Goal: Task Accomplishment & Management: Complete application form

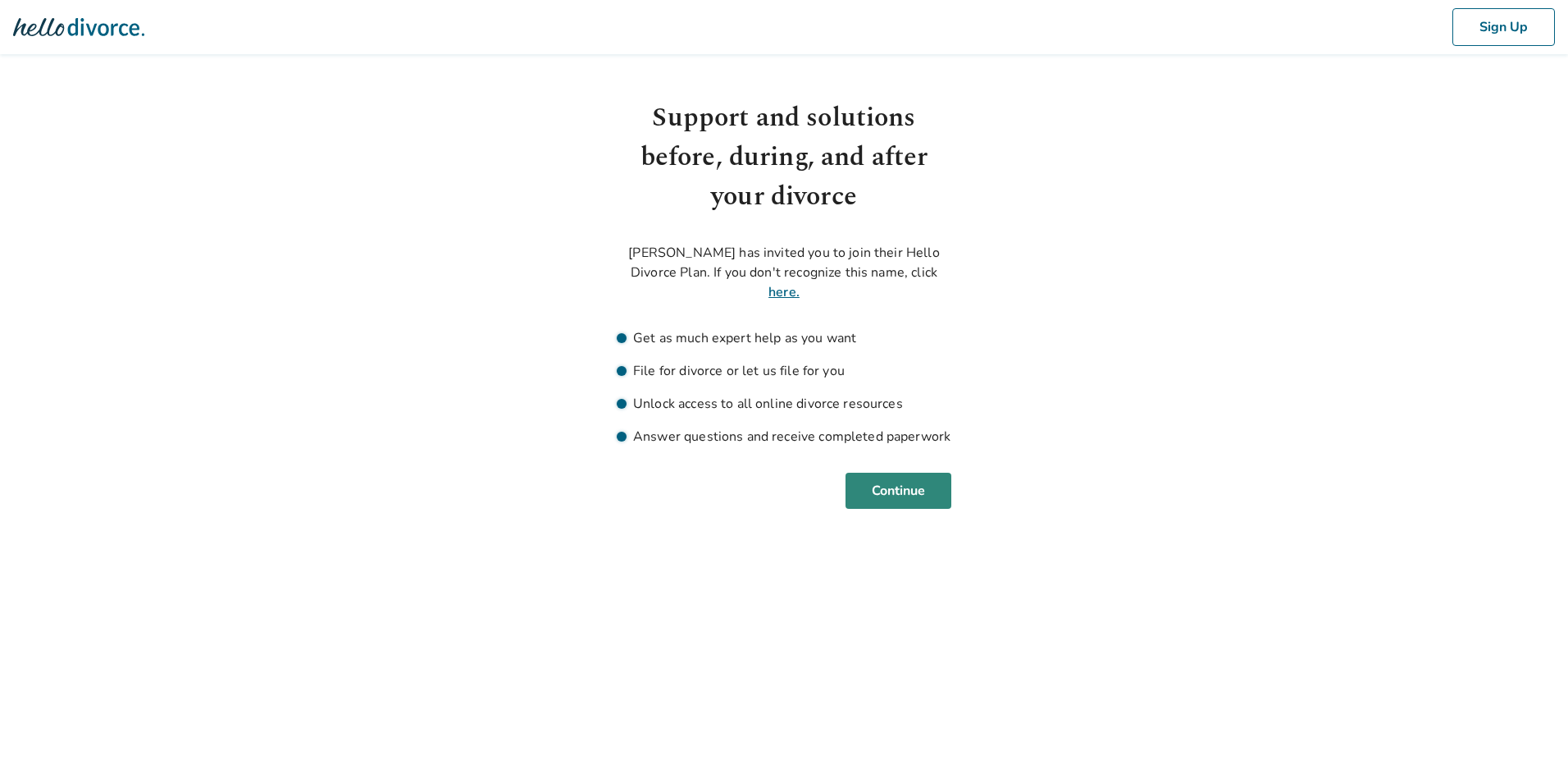
click at [901, 473] on button "Continue" at bounding box center [899, 491] width 106 height 36
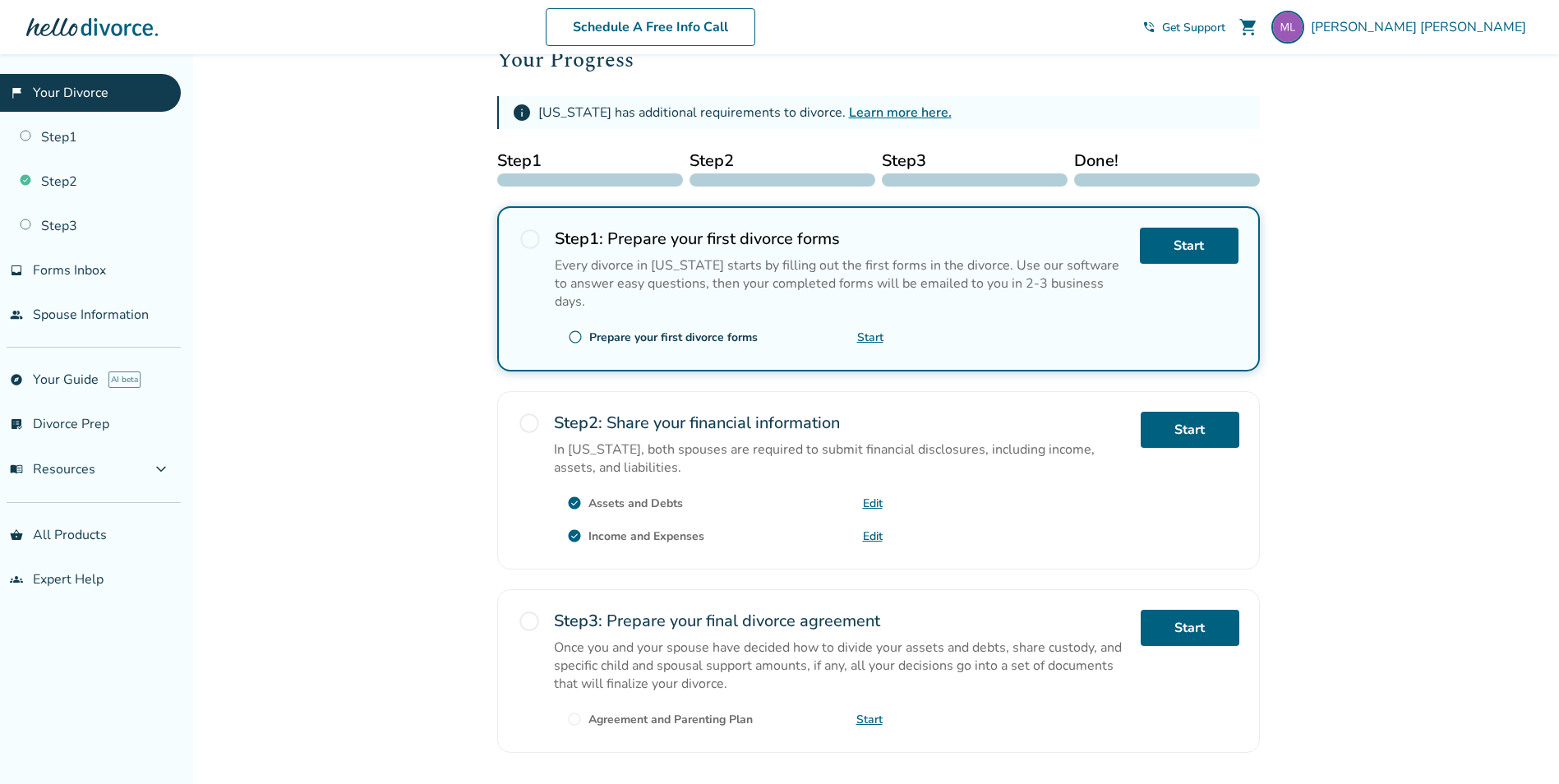
scroll to position [246, 0]
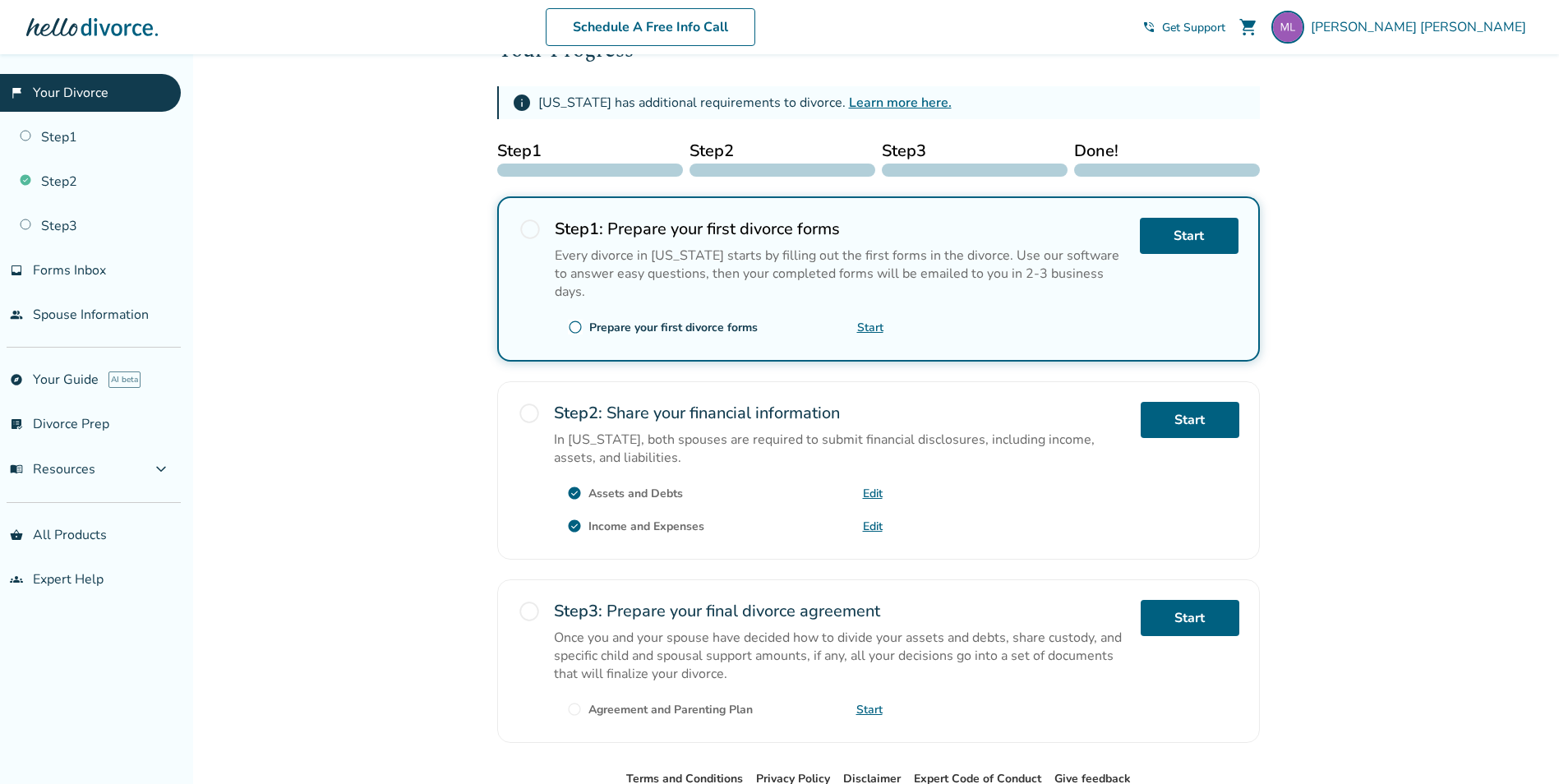
click at [867, 320] on link "Start" at bounding box center [870, 327] width 27 height 15
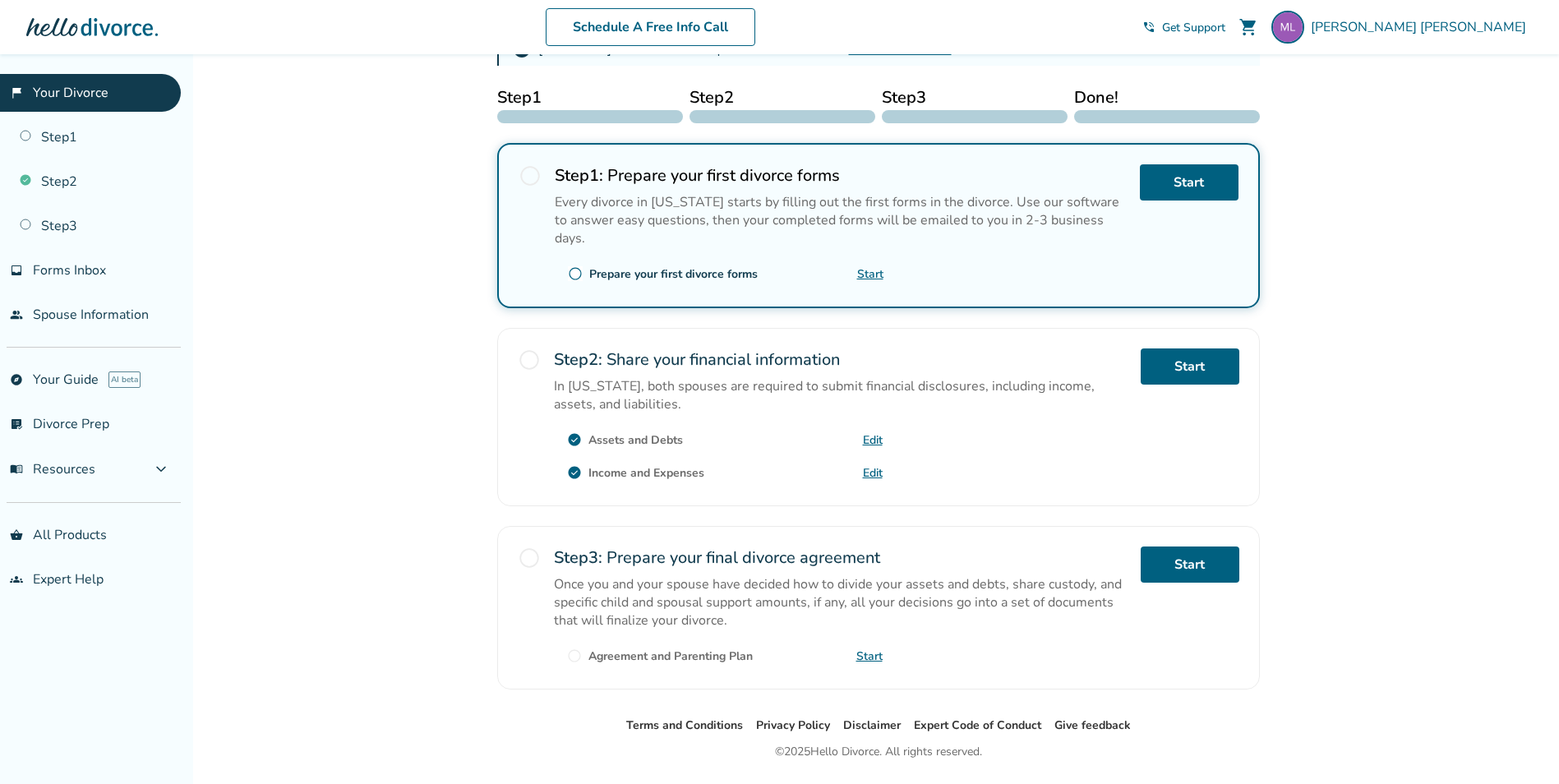
scroll to position [328, 0]
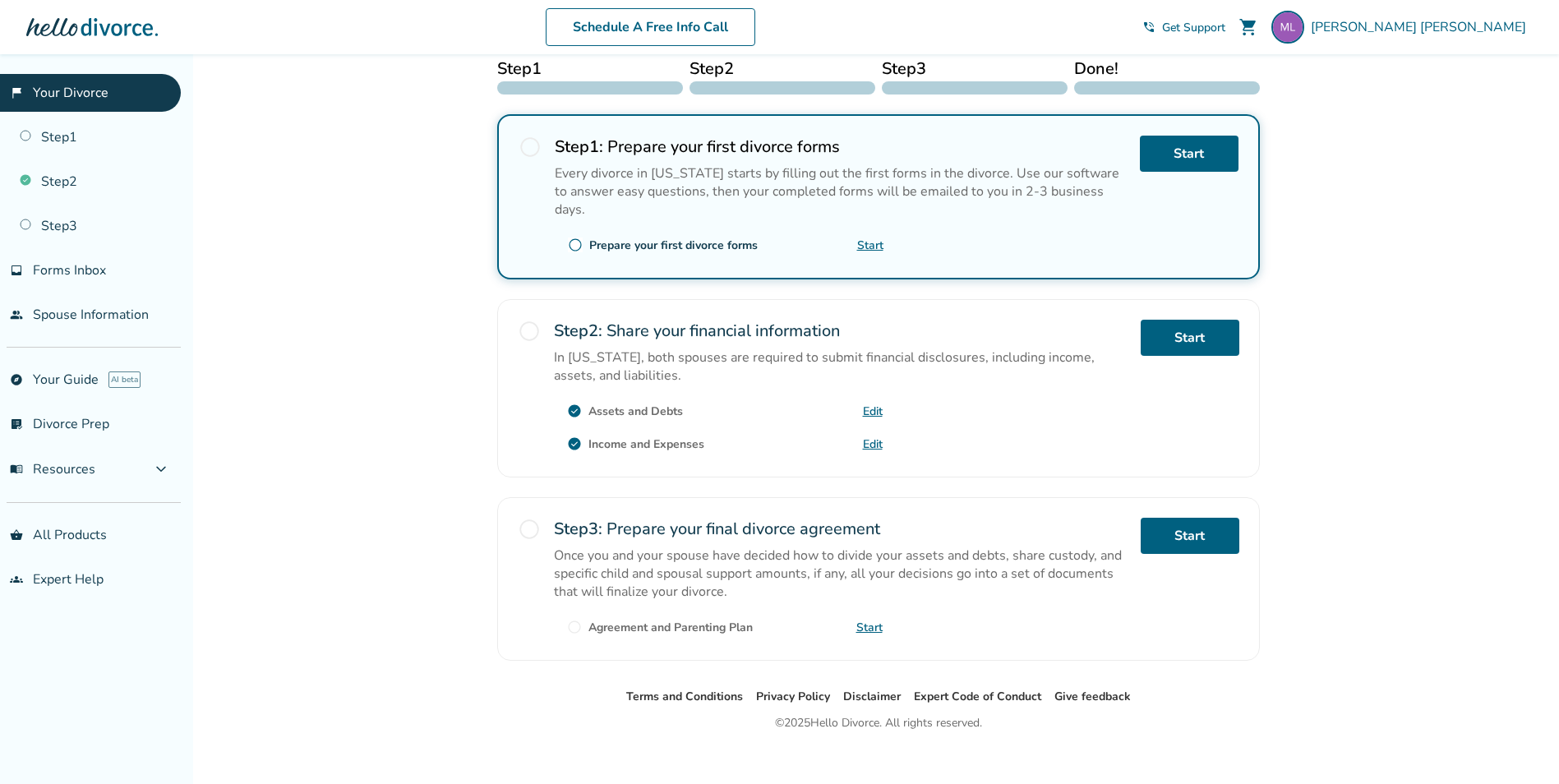
click at [871, 404] on link "Edit" at bounding box center [872, 411] width 20 height 15
click at [876, 436] on link "Edit" at bounding box center [872, 444] width 20 height 15
click at [878, 404] on link "Edit" at bounding box center [872, 411] width 20 height 15
click at [531, 517] on span "radio_button_unchecked" at bounding box center [529, 528] width 23 height 23
click at [873, 404] on link "Edit" at bounding box center [872, 411] width 20 height 15
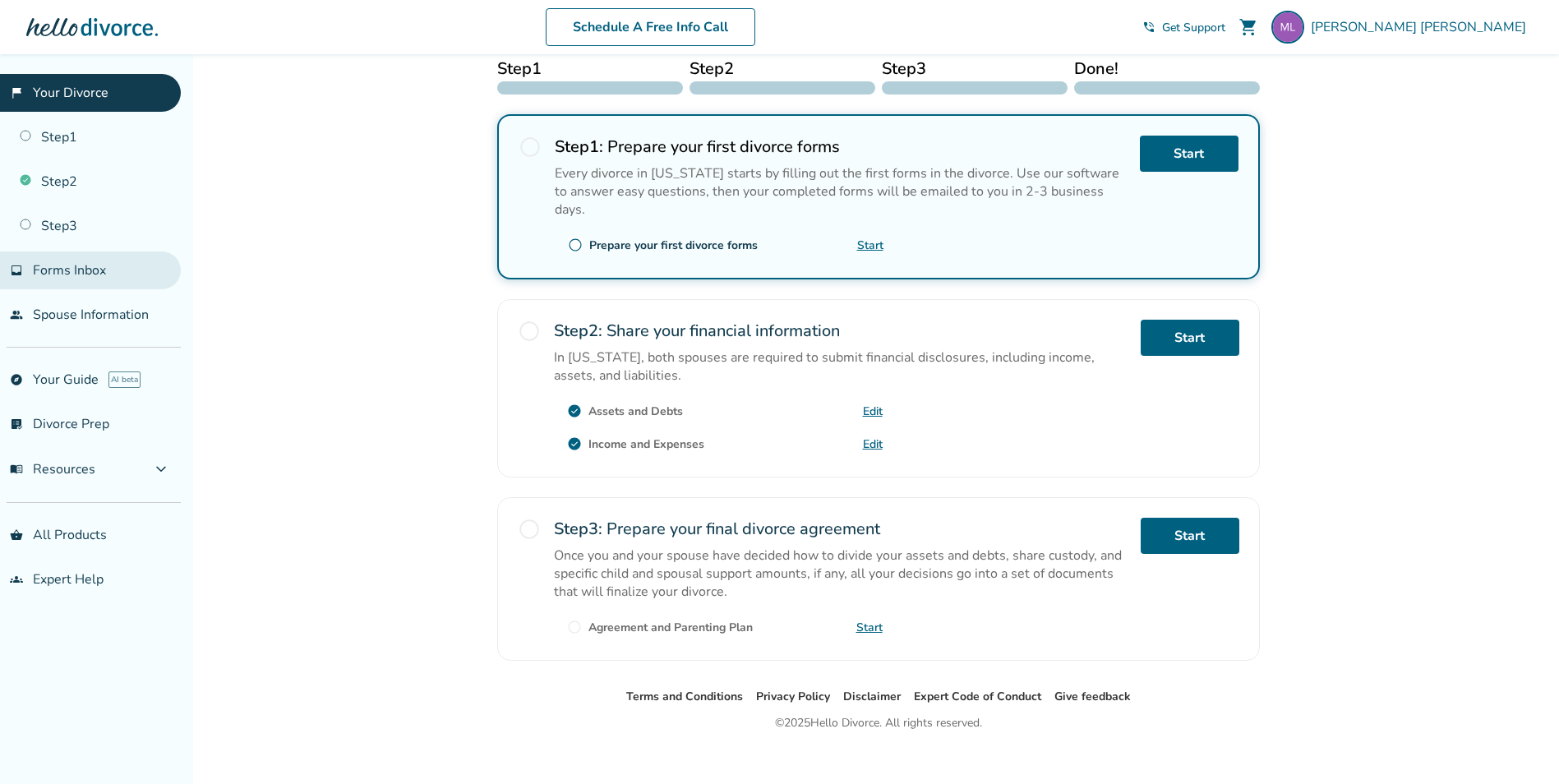
click at [89, 274] on span "Forms Inbox" at bounding box center [69, 270] width 74 height 18
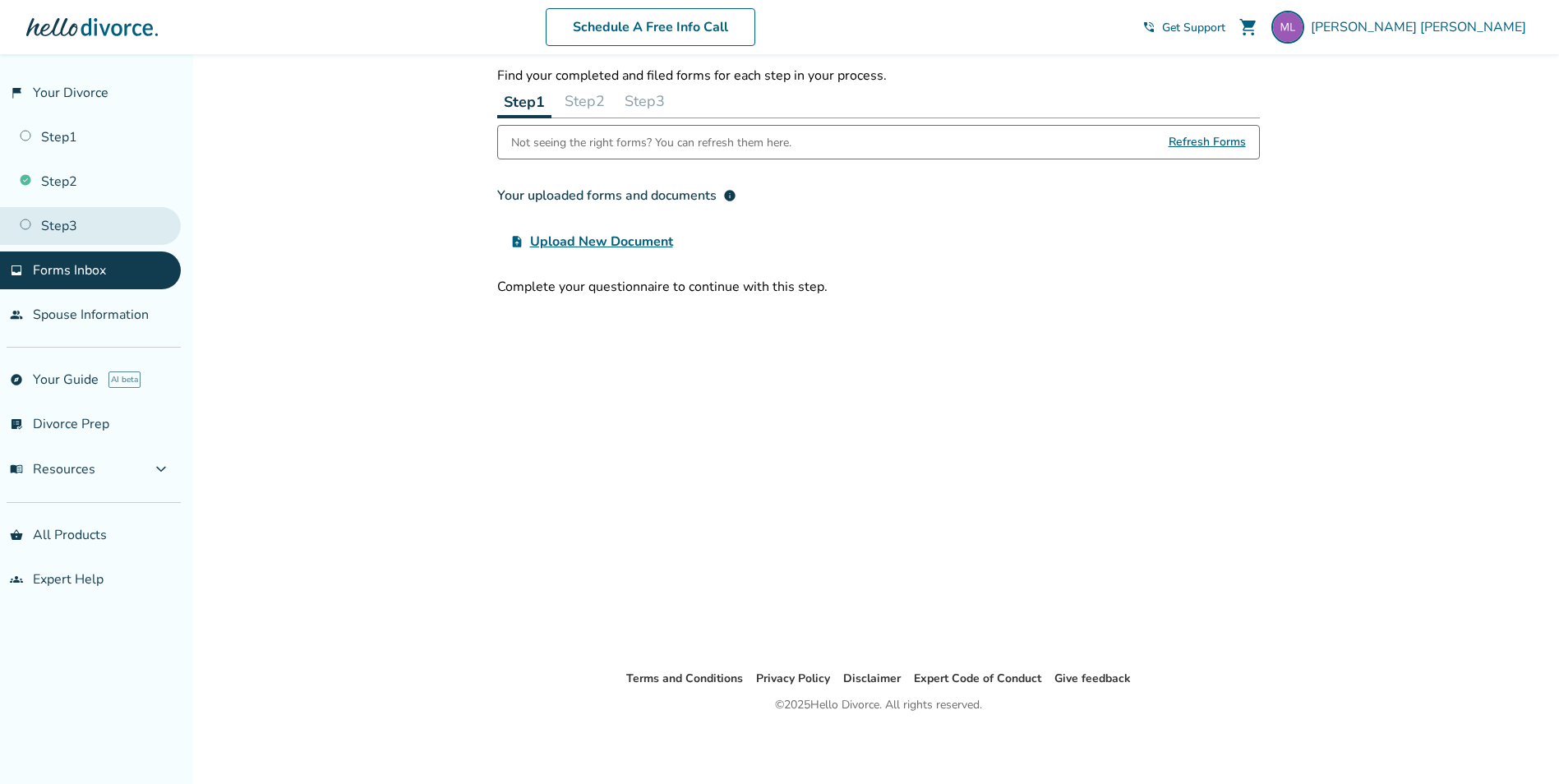
click at [51, 223] on link "Step 3" at bounding box center [90, 226] width 180 height 38
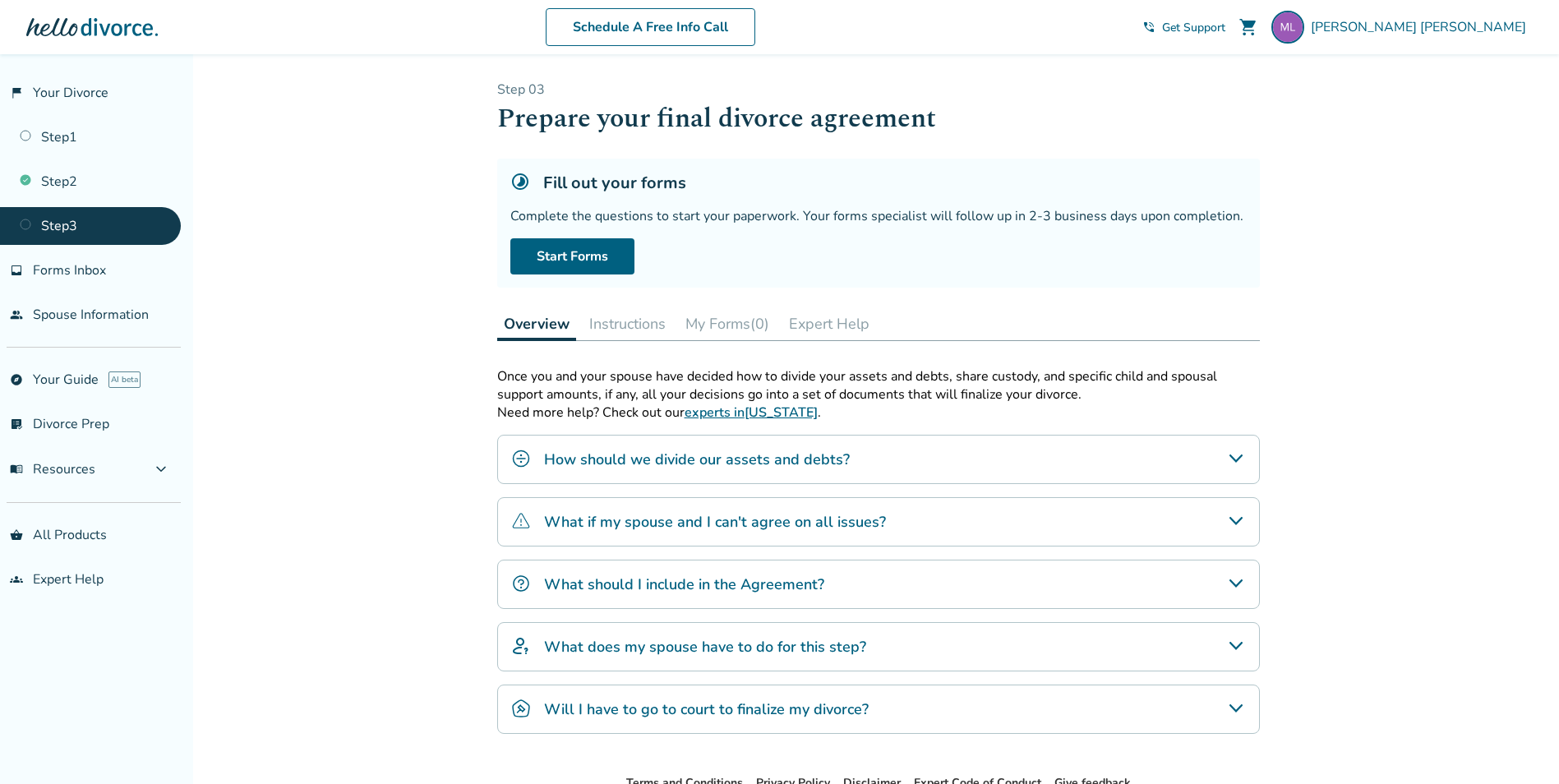
click at [736, 325] on button "My Forms (0)" at bounding box center [727, 323] width 97 height 32
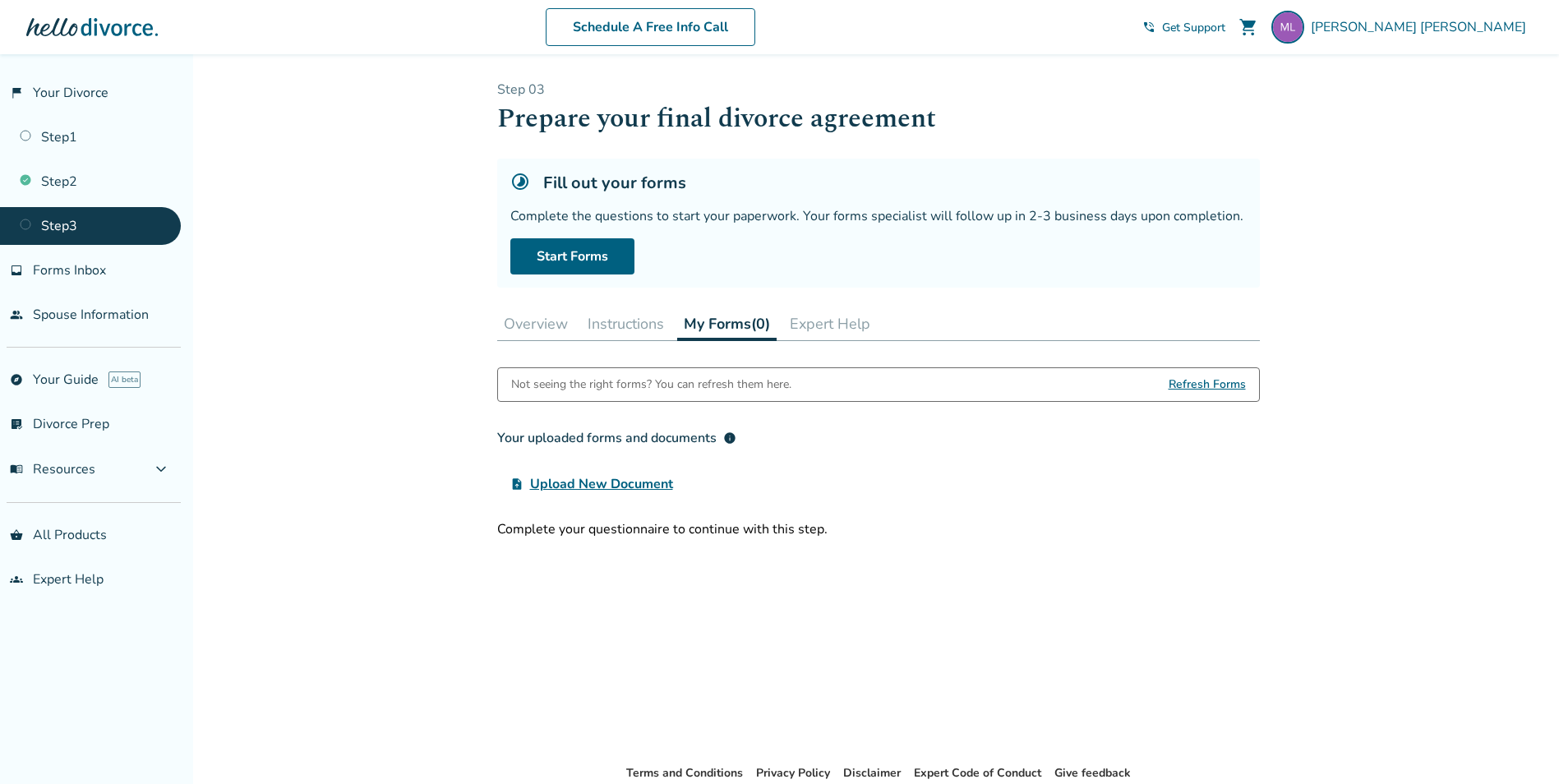
click at [541, 327] on button "Overview" at bounding box center [535, 323] width 77 height 32
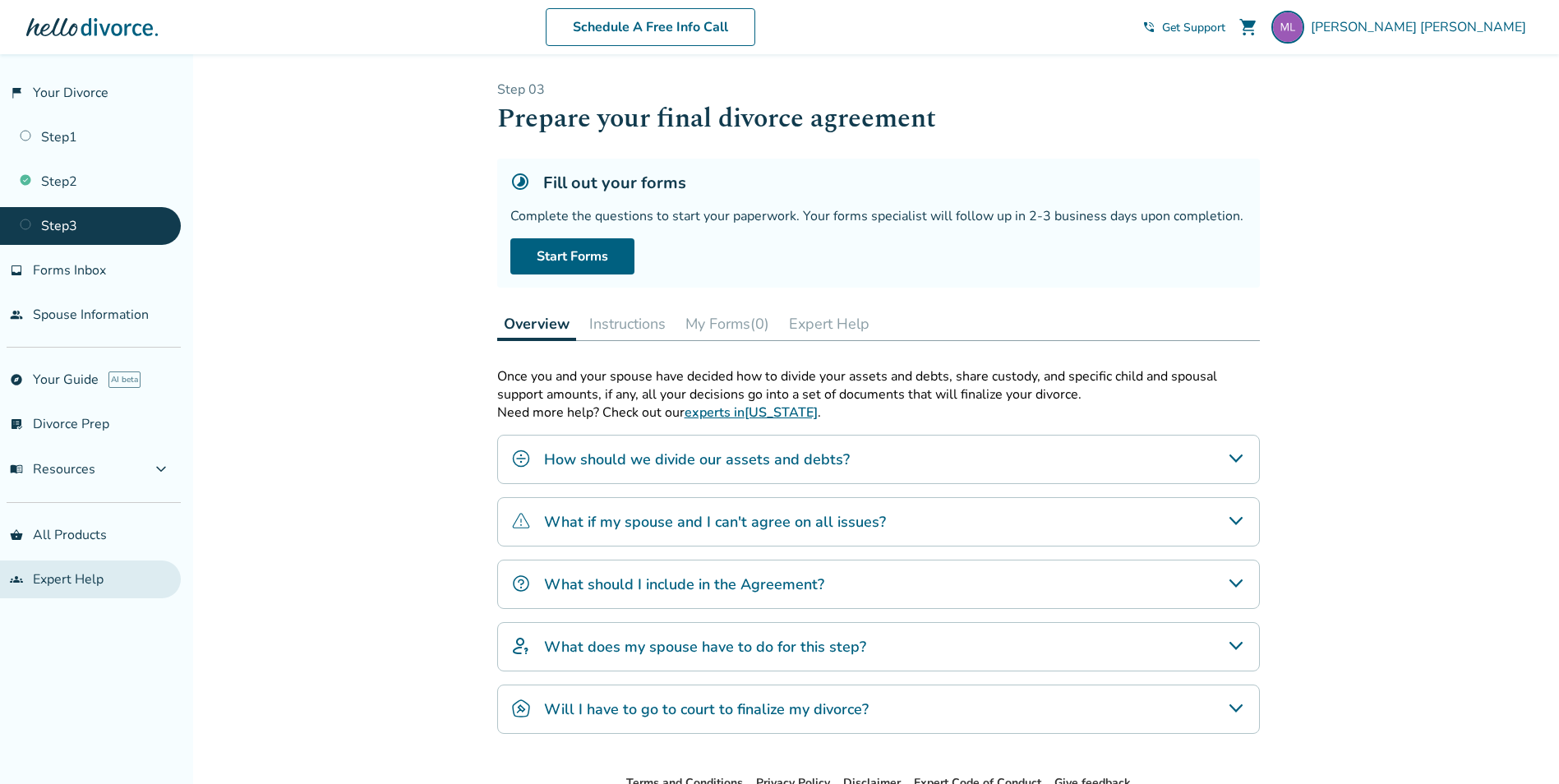
click at [52, 575] on link "groups Expert Help" at bounding box center [90, 579] width 180 height 38
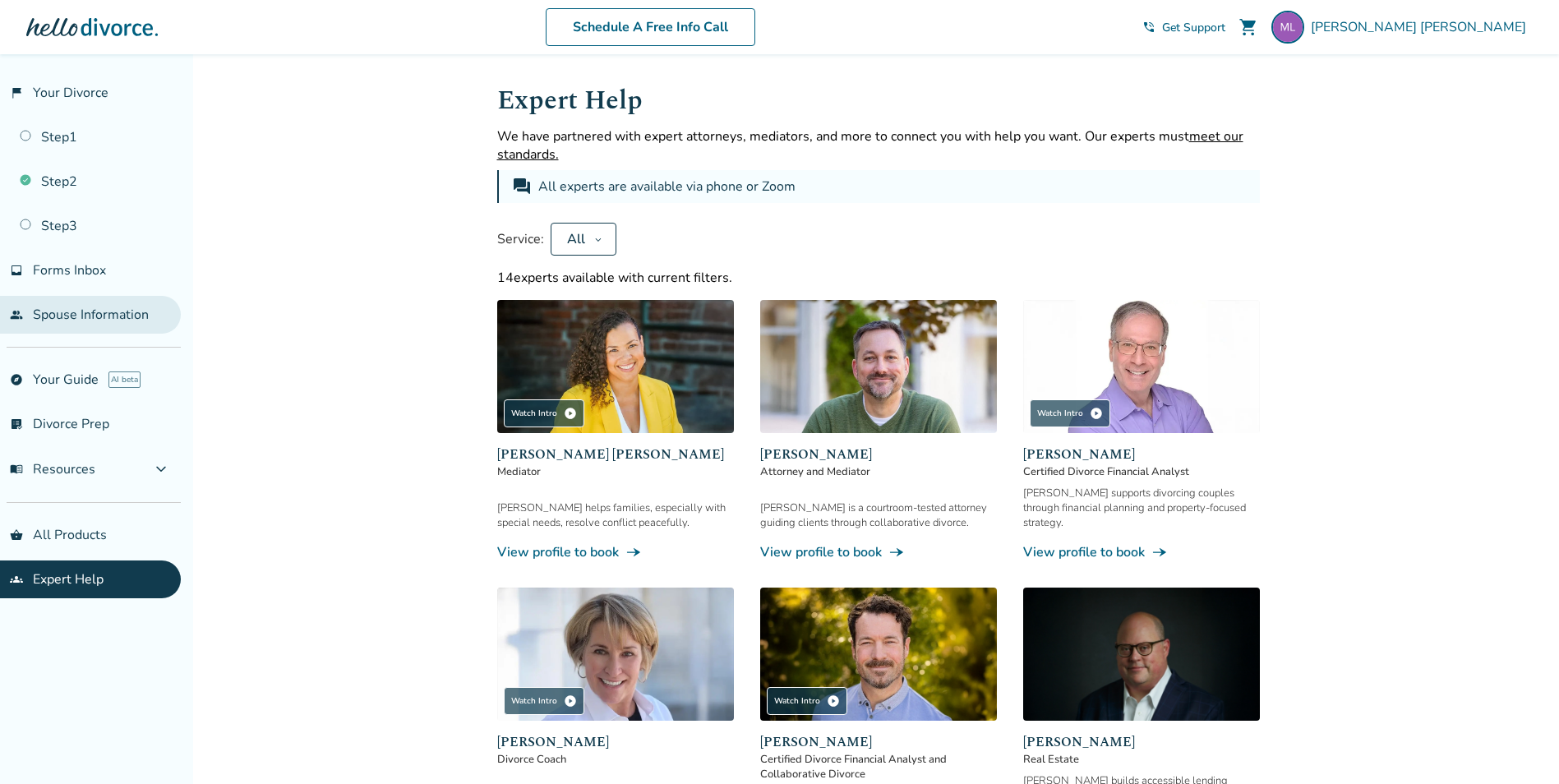
click at [115, 312] on link "people Spouse Information" at bounding box center [90, 315] width 180 height 38
